Goal: Task Accomplishment & Management: Manage account settings

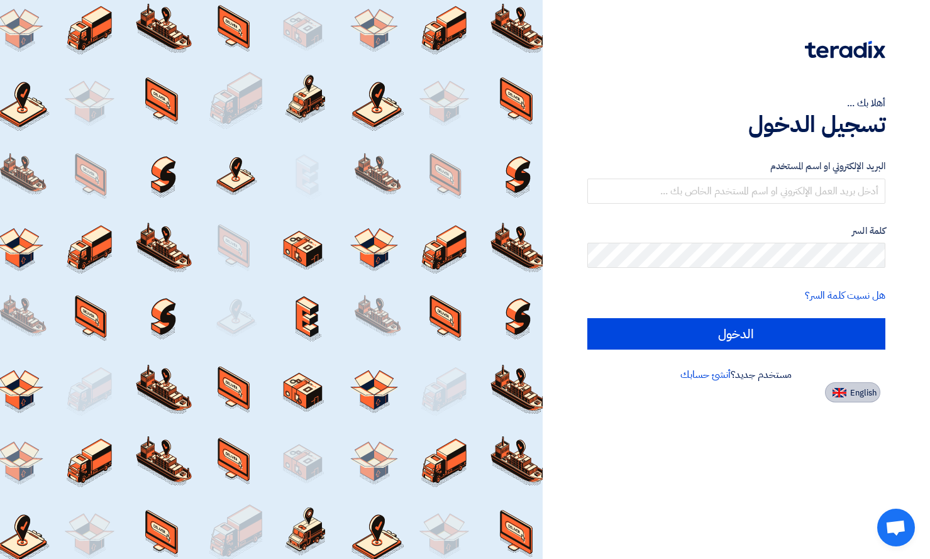
click at [834, 388] on img at bounding box center [840, 392] width 14 height 9
type input "Sign in"
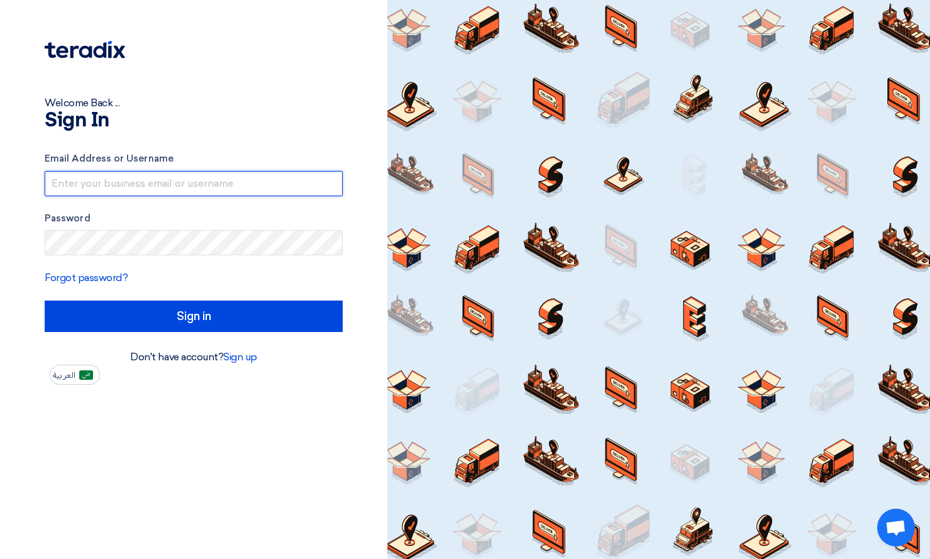
click at [152, 180] on input "text" at bounding box center [194, 183] width 298 height 25
click at [140, 178] on input "arthurma" at bounding box center [194, 183] width 298 height 25
type input "[PERSON_NAME][EMAIL_ADDRESS][DOMAIN_NAME]"
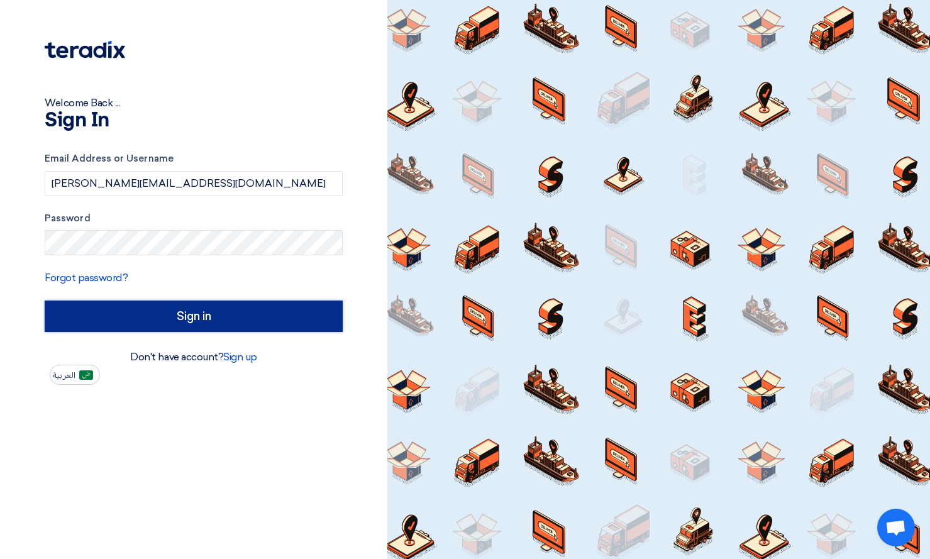
click at [315, 318] on input "Sign in" at bounding box center [194, 316] width 298 height 31
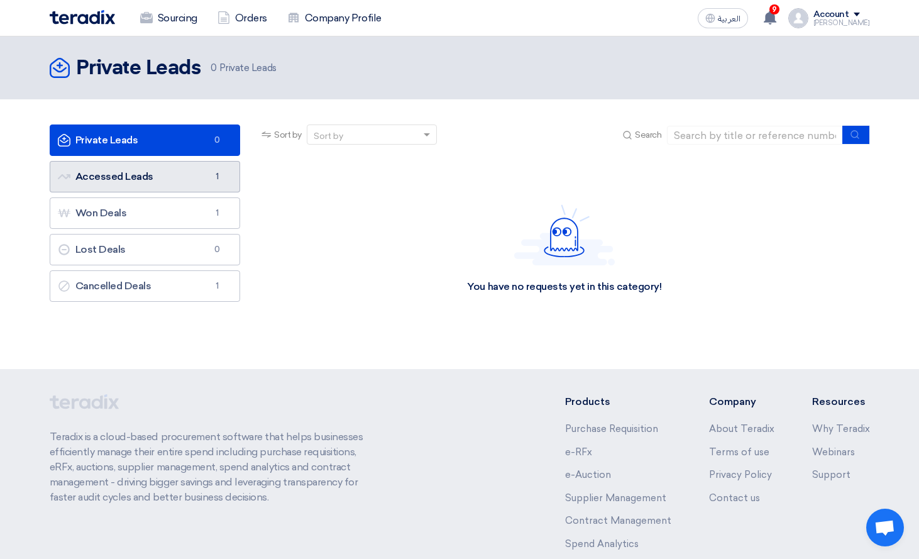
click at [132, 176] on link "Accessed Leads Accessed Leads 1" at bounding box center [145, 176] width 191 height 31
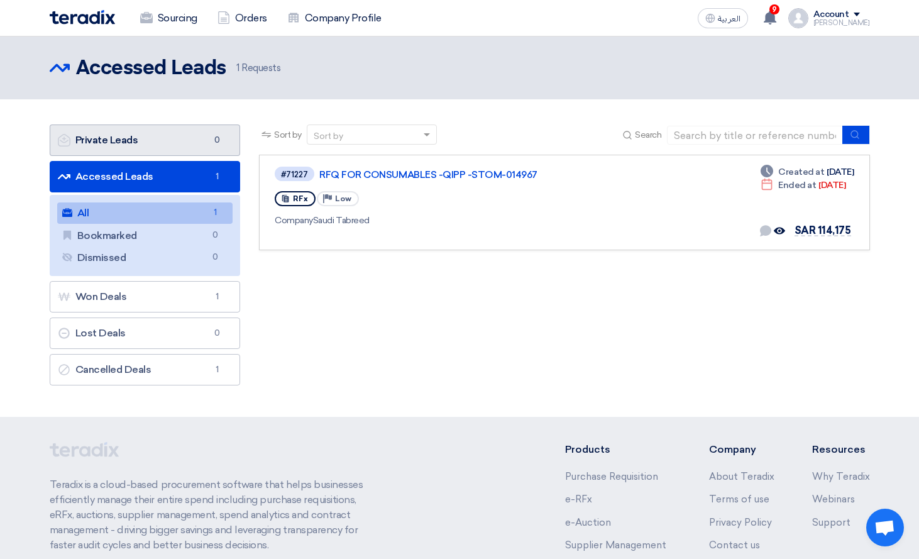
click at [121, 147] on link "Private Leads Private Leads 0" at bounding box center [145, 140] width 191 height 31
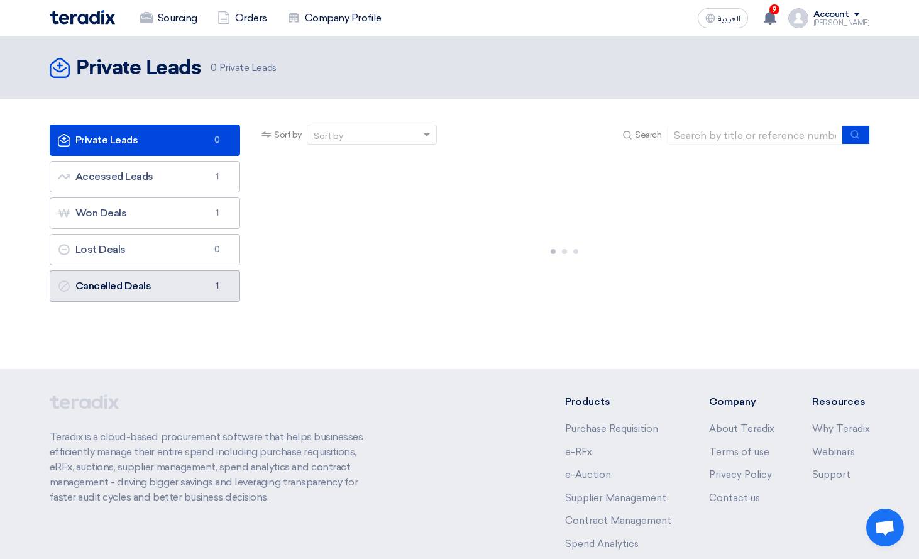
click at [166, 291] on link "Cancelled Deals Cancelled Deals 1" at bounding box center [145, 285] width 191 height 31
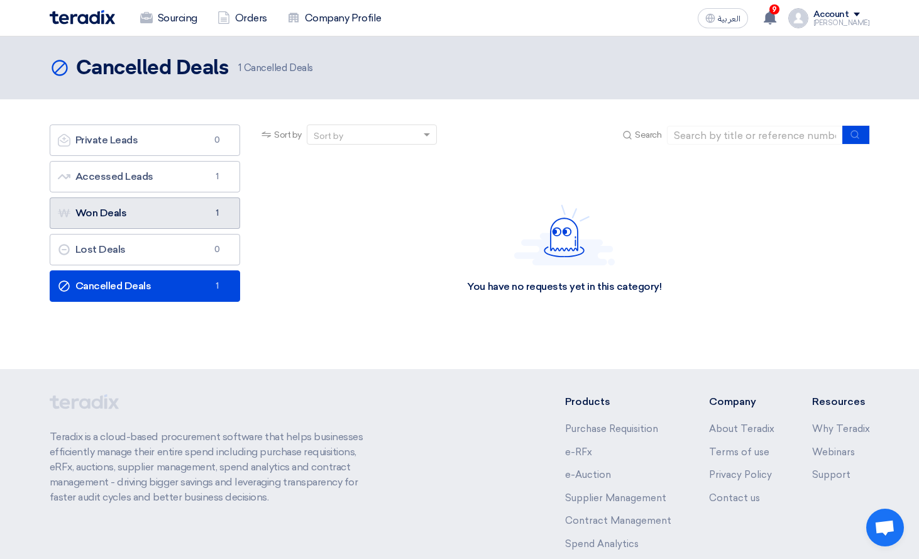
click at [160, 204] on link "Won Deals Won Deals 1" at bounding box center [145, 212] width 191 height 31
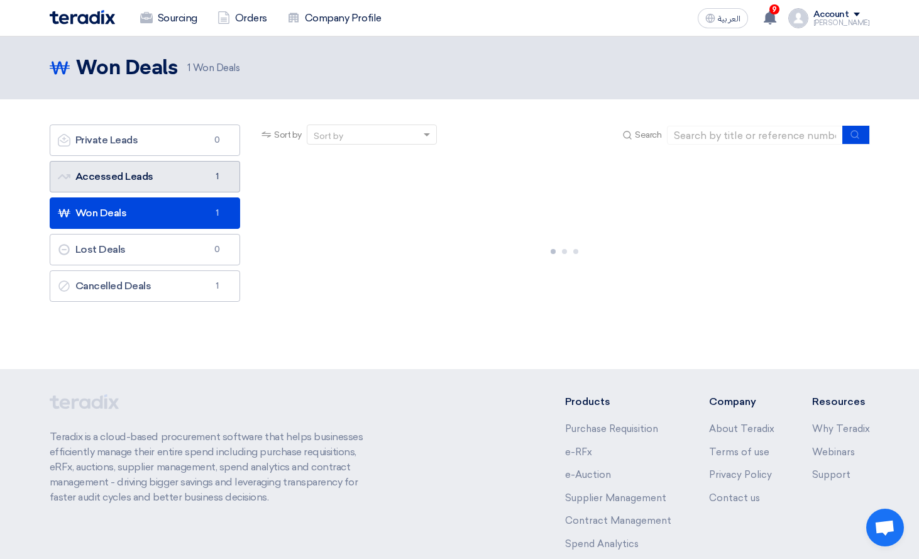
click at [167, 182] on link "Accessed Leads Accessed Leads 1" at bounding box center [145, 176] width 191 height 31
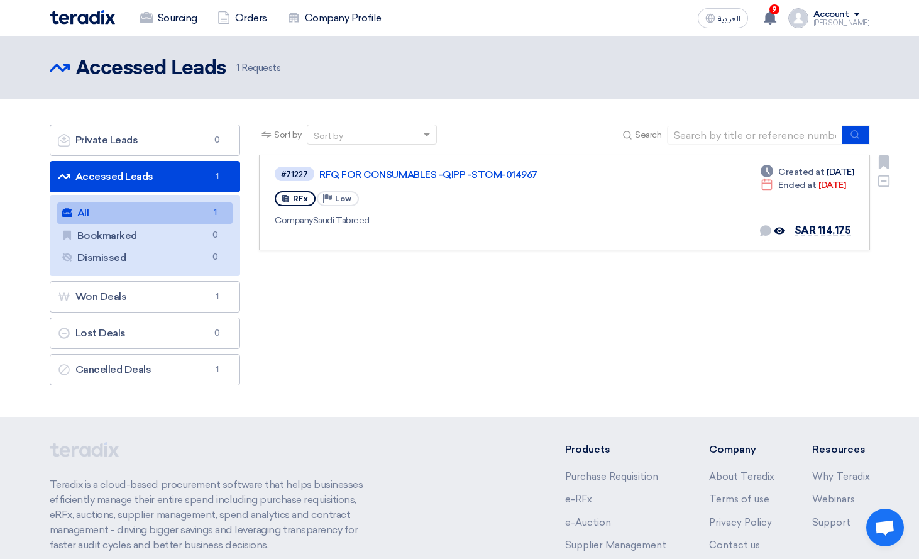
drag, startPoint x: 751, startPoint y: 184, endPoint x: 796, endPoint y: 192, distance: 46.1
click at [761, 184] on icon "Deadline" at bounding box center [767, 184] width 13 height 13
click at [824, 187] on div "Deadline Ended at [DATE]" at bounding box center [803, 185] width 85 height 13
click at [882, 182] on icon "Dismiss" at bounding box center [884, 181] width 14 height 14
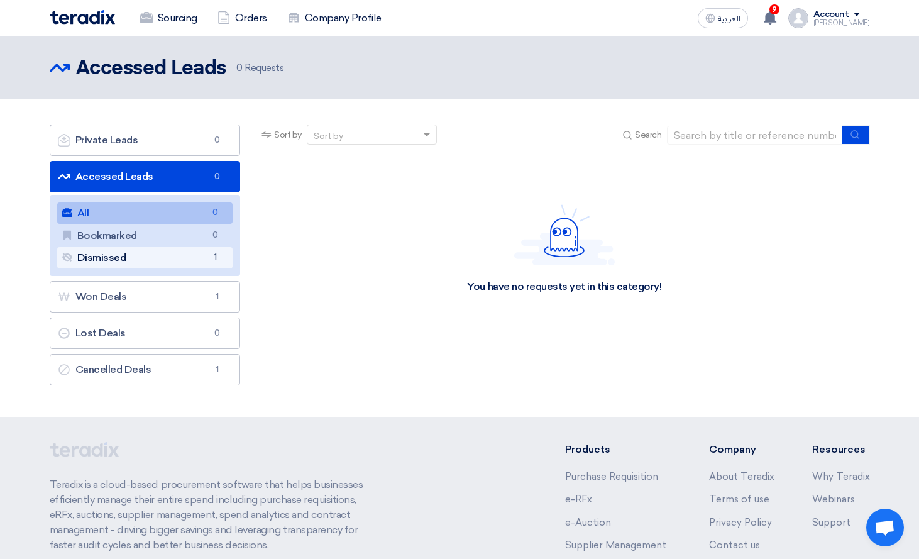
click at [101, 257] on link "Dismissed Dismissed 1" at bounding box center [145, 257] width 176 height 21
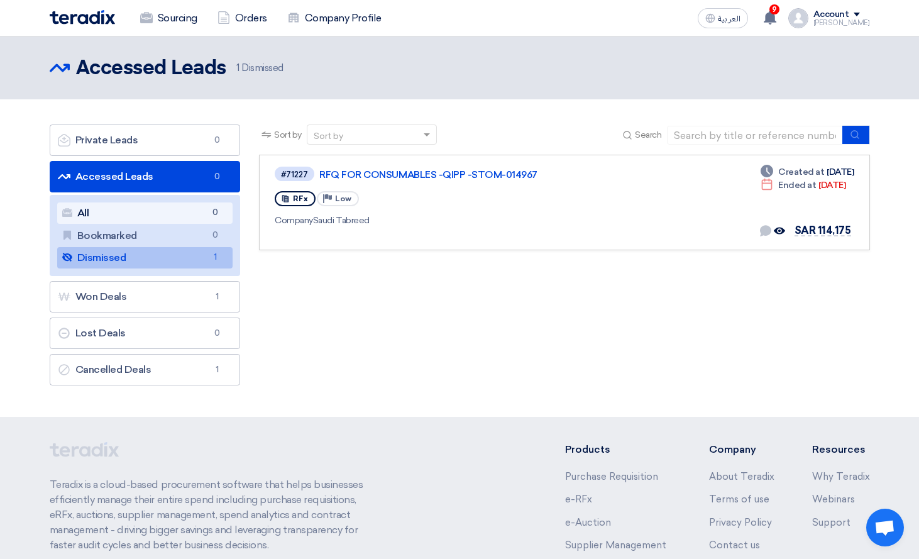
click at [136, 211] on link "All All 0" at bounding box center [145, 212] width 176 height 21
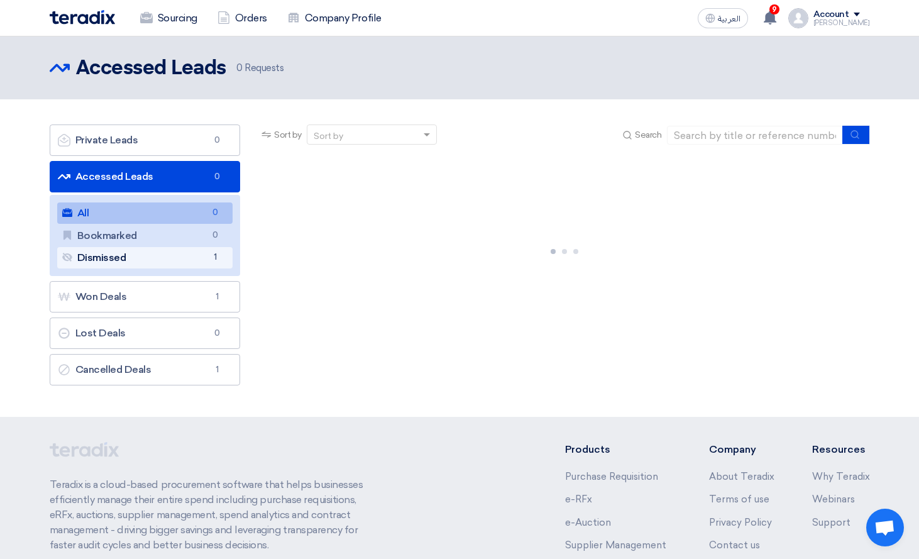
click at [133, 261] on link "Dismissed Dismissed 1" at bounding box center [145, 257] width 176 height 21
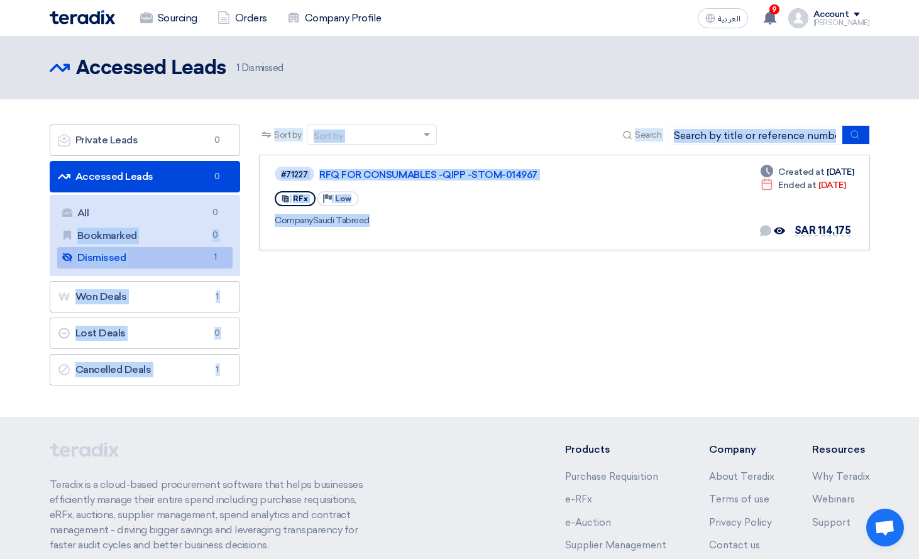
drag, startPoint x: 23, startPoint y: 243, endPoint x: 297, endPoint y: 279, distance: 276.6
click at [297, 279] on section "Private Leads Private Leads 0 Accessed Leads Accessed Leads 0 All All 0 Bookmar…" at bounding box center [459, 258] width 919 height 318
click at [324, 292] on div "Sort by Sort by Search Category Owner Type" at bounding box center [564, 258] width 629 height 267
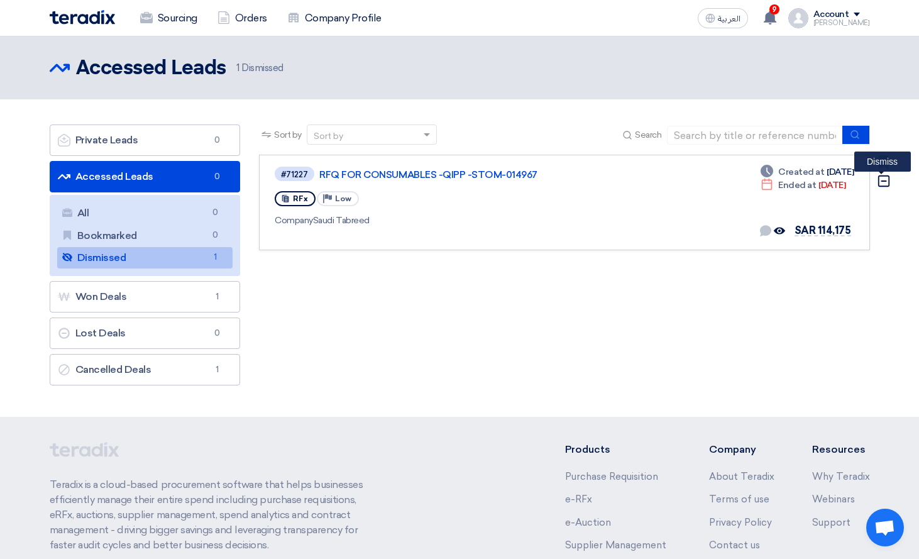
click at [883, 181] on use at bounding box center [883, 180] width 11 height 11
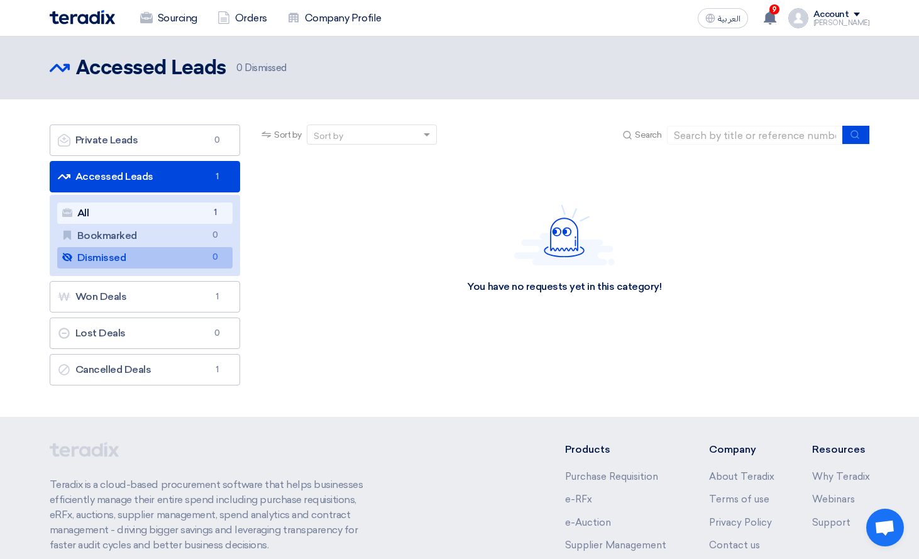
click at [172, 212] on link "All All 1" at bounding box center [145, 212] width 176 height 21
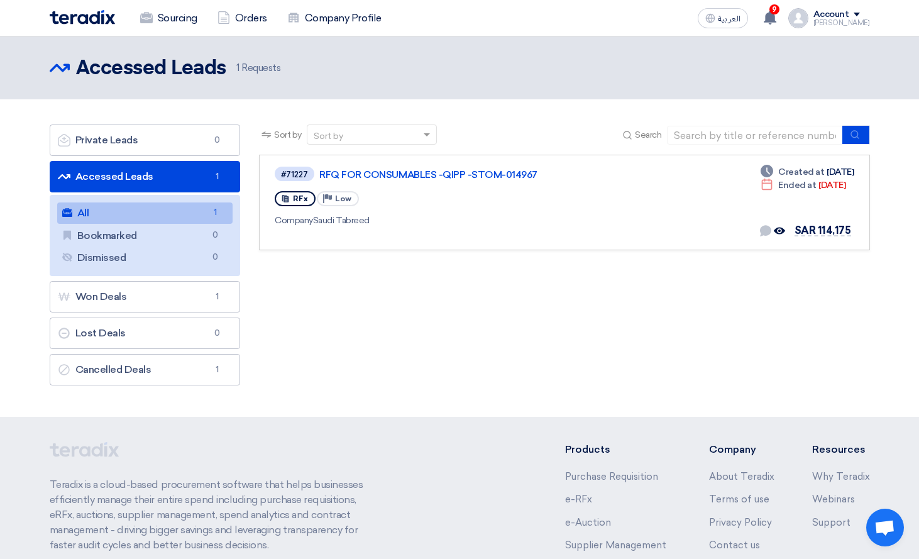
click at [766, 319] on div "Sort by Sort by Search Category Owner Type" at bounding box center [564, 258] width 629 height 267
click at [440, 171] on link "RFQ FOR CONSUMABLES -QIPP -STOM-014967" at bounding box center [476, 174] width 314 height 11
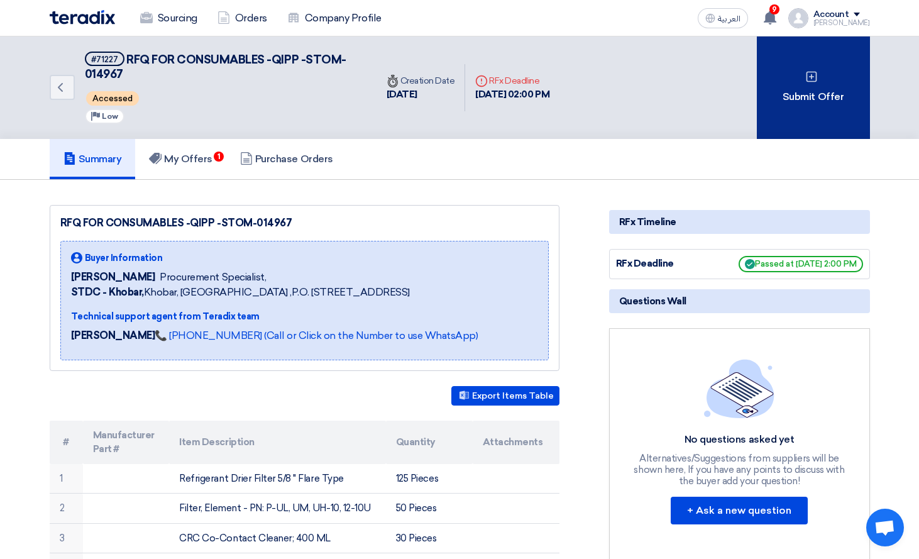
click at [809, 95] on div "Submit Offer" at bounding box center [813, 87] width 113 height 102
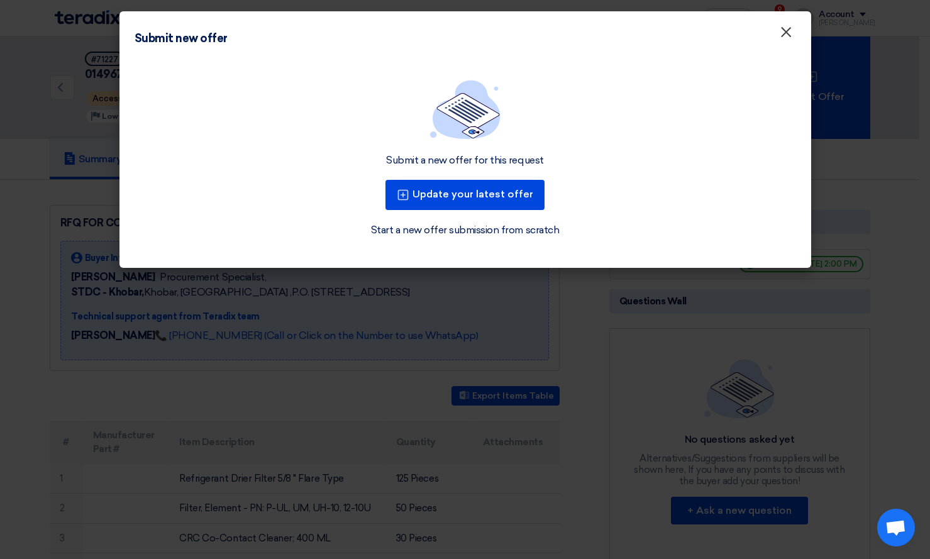
click at [792, 33] on button "×" at bounding box center [786, 32] width 33 height 25
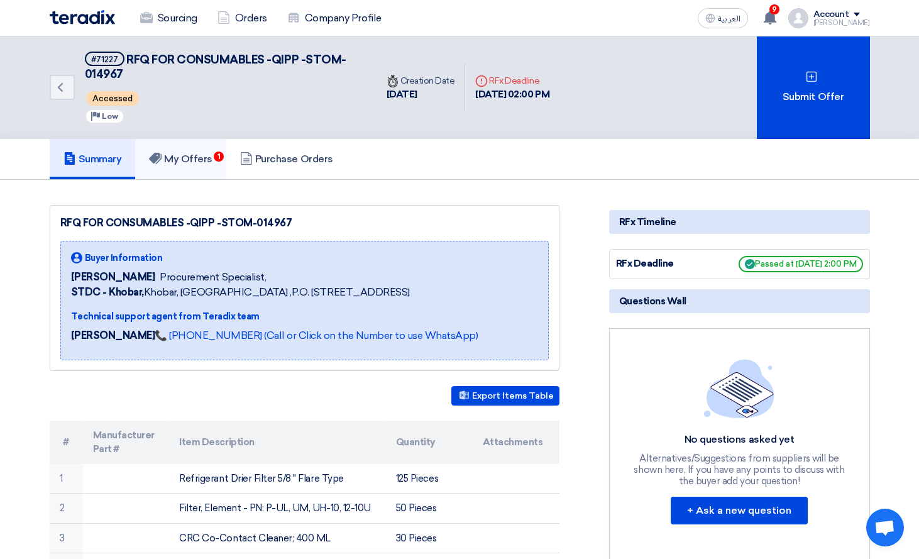
click at [196, 172] on link "My Offers 1" at bounding box center [180, 159] width 91 height 40
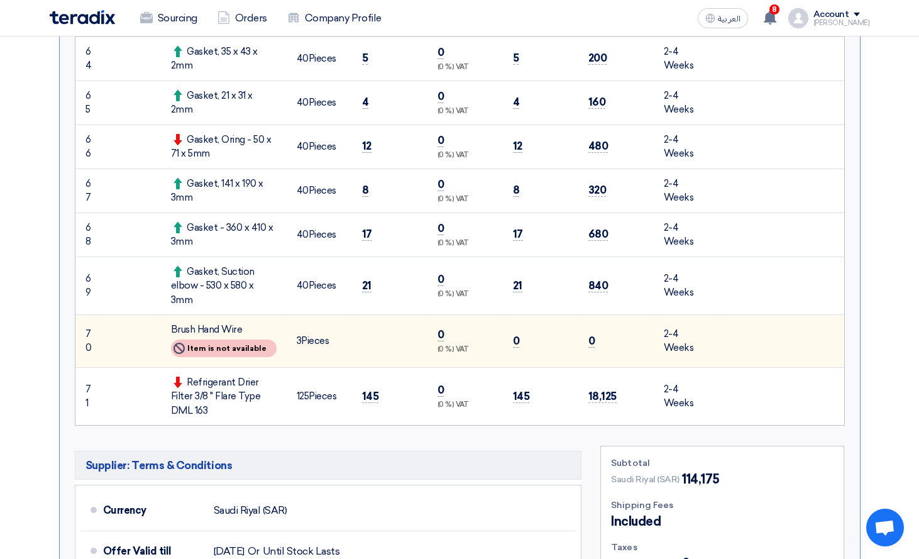
scroll to position [3773, 0]
